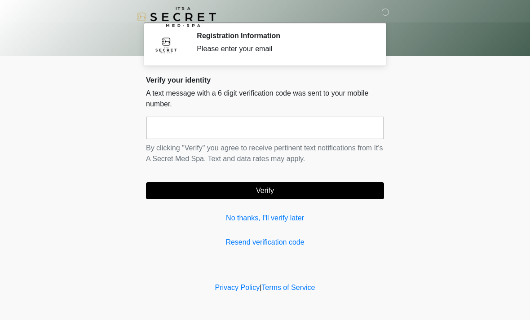
click at [283, 242] on link "Resend verification code" at bounding box center [265, 242] width 238 height 11
click at [265, 242] on link "Resend verification code" at bounding box center [265, 242] width 238 height 11
click at [285, 245] on link "Resend verification code" at bounding box center [265, 242] width 238 height 11
click at [284, 243] on link "Resend verification code" at bounding box center [265, 242] width 238 height 11
click at [245, 245] on link "Resend verification code" at bounding box center [265, 242] width 238 height 11
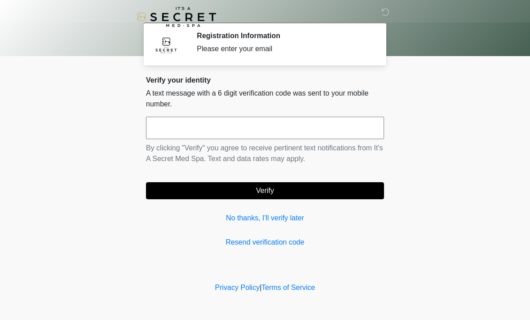
click at [278, 220] on link "No thanks, I'll verify later" at bounding box center [265, 218] width 238 height 11
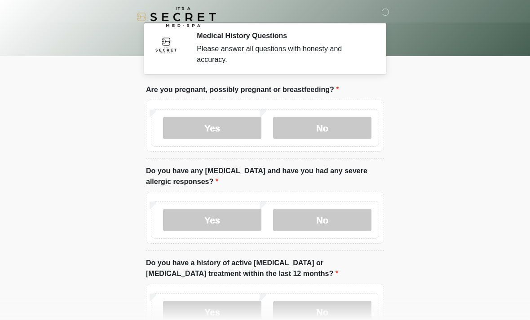
click at [326, 136] on label "No" at bounding box center [322, 128] width 98 height 22
click at [332, 220] on label "No" at bounding box center [322, 220] width 98 height 22
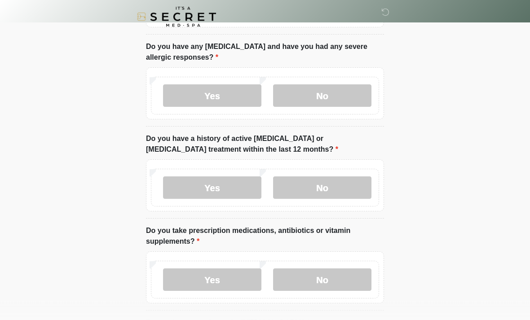
scroll to position [125, 0]
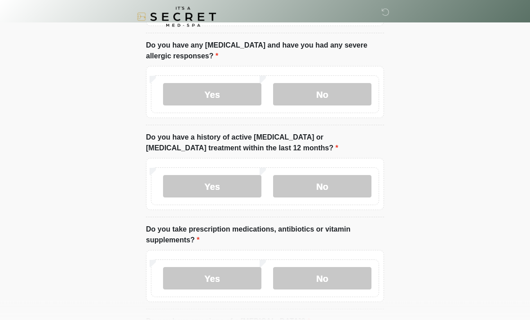
click at [347, 189] on label "No" at bounding box center [322, 187] width 98 height 22
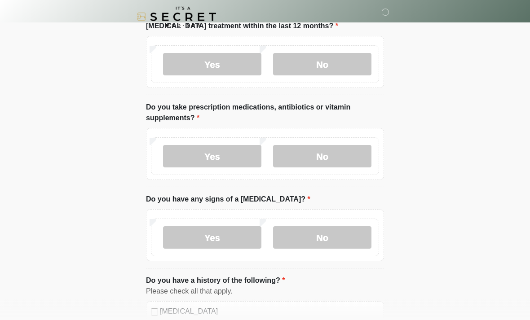
scroll to position [248, 0]
click at [238, 160] on label "Yes" at bounding box center [212, 156] width 98 height 22
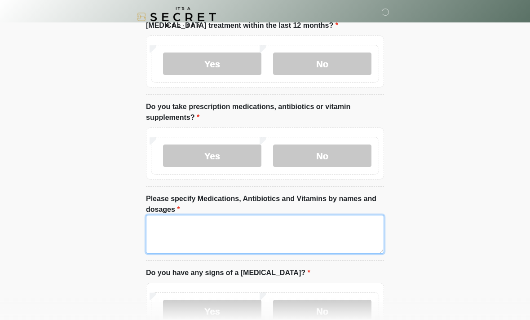
click at [321, 237] on textarea "Please specify Medications, Antibiotics and Vitamins by names and dosages" at bounding box center [265, 234] width 238 height 39
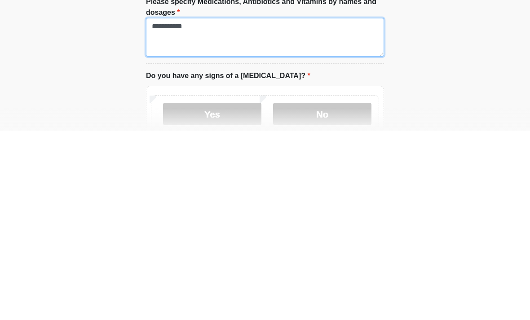
type textarea "**********"
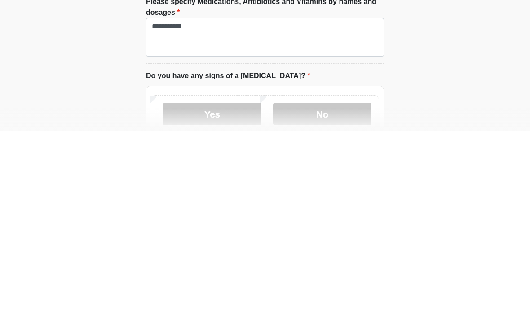
click at [330, 292] on label "No" at bounding box center [322, 303] width 98 height 22
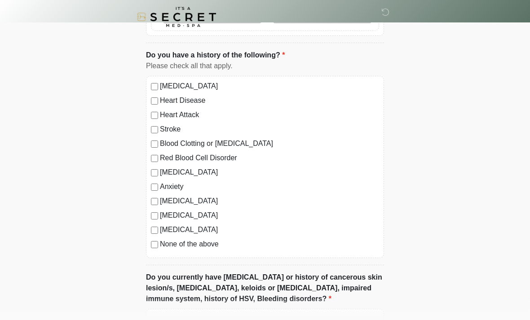
scroll to position [550, 0]
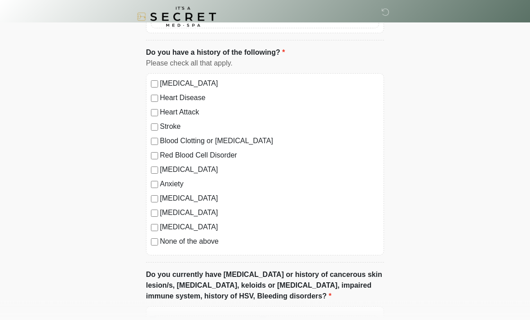
click at [207, 245] on label "None of the above" at bounding box center [269, 242] width 219 height 11
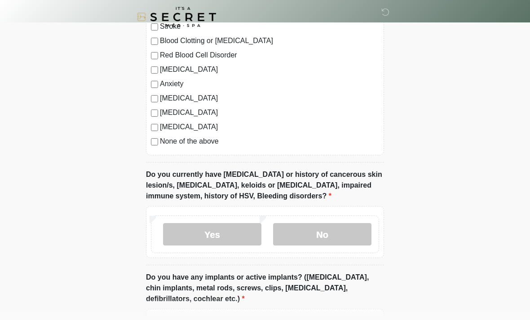
scroll to position [656, 0]
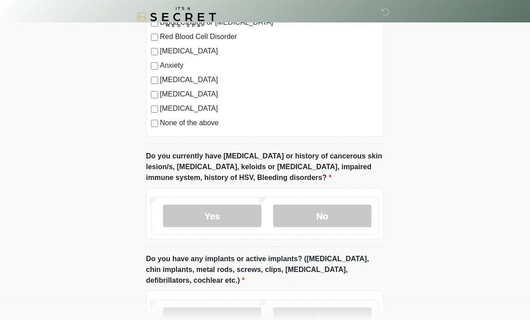
click at [348, 215] on label "No" at bounding box center [322, 216] width 98 height 22
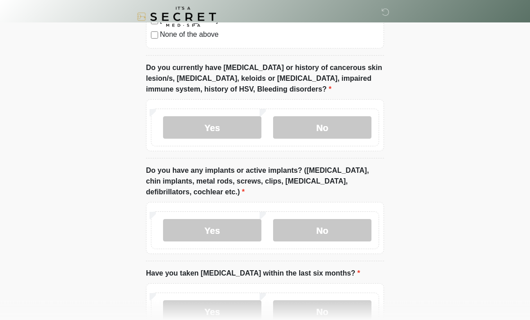
scroll to position [758, 0]
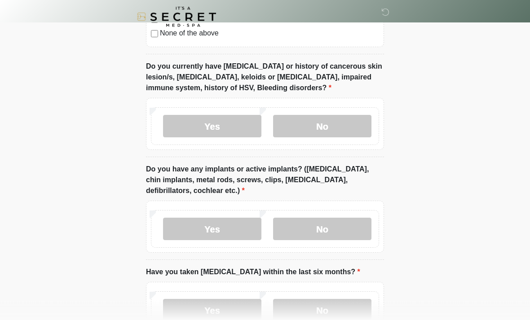
click at [347, 227] on label "No" at bounding box center [322, 229] width 98 height 22
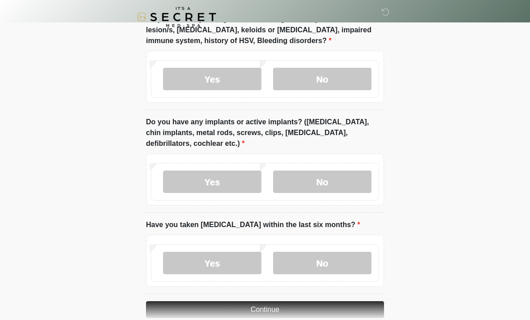
scroll to position [821, 0]
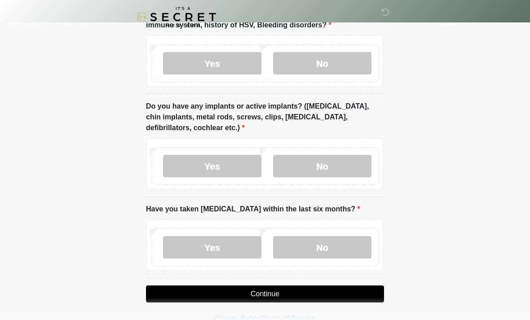
click at [340, 251] on label "No" at bounding box center [322, 247] width 98 height 22
click at [335, 292] on button "Continue" at bounding box center [265, 294] width 238 height 17
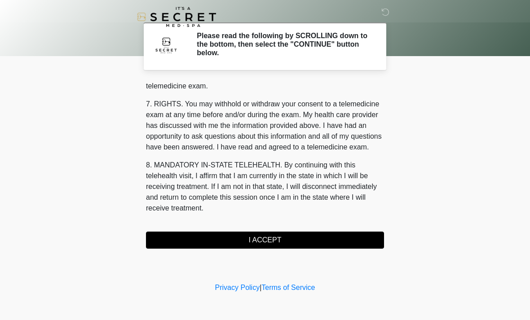
scroll to position [380, 0]
click at [291, 238] on button "I ACCEPT" at bounding box center [265, 240] width 238 height 17
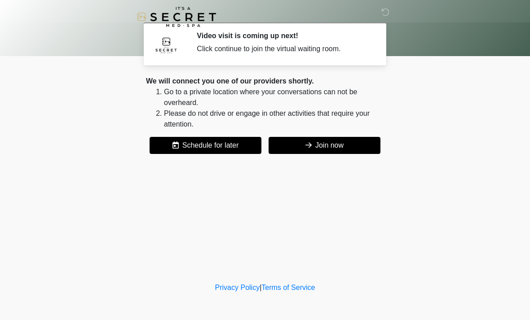
click at [342, 149] on button "Join now" at bounding box center [324, 145] width 112 height 17
